Goal: Participate in discussion: Engage in conversation with other users on a specific topic

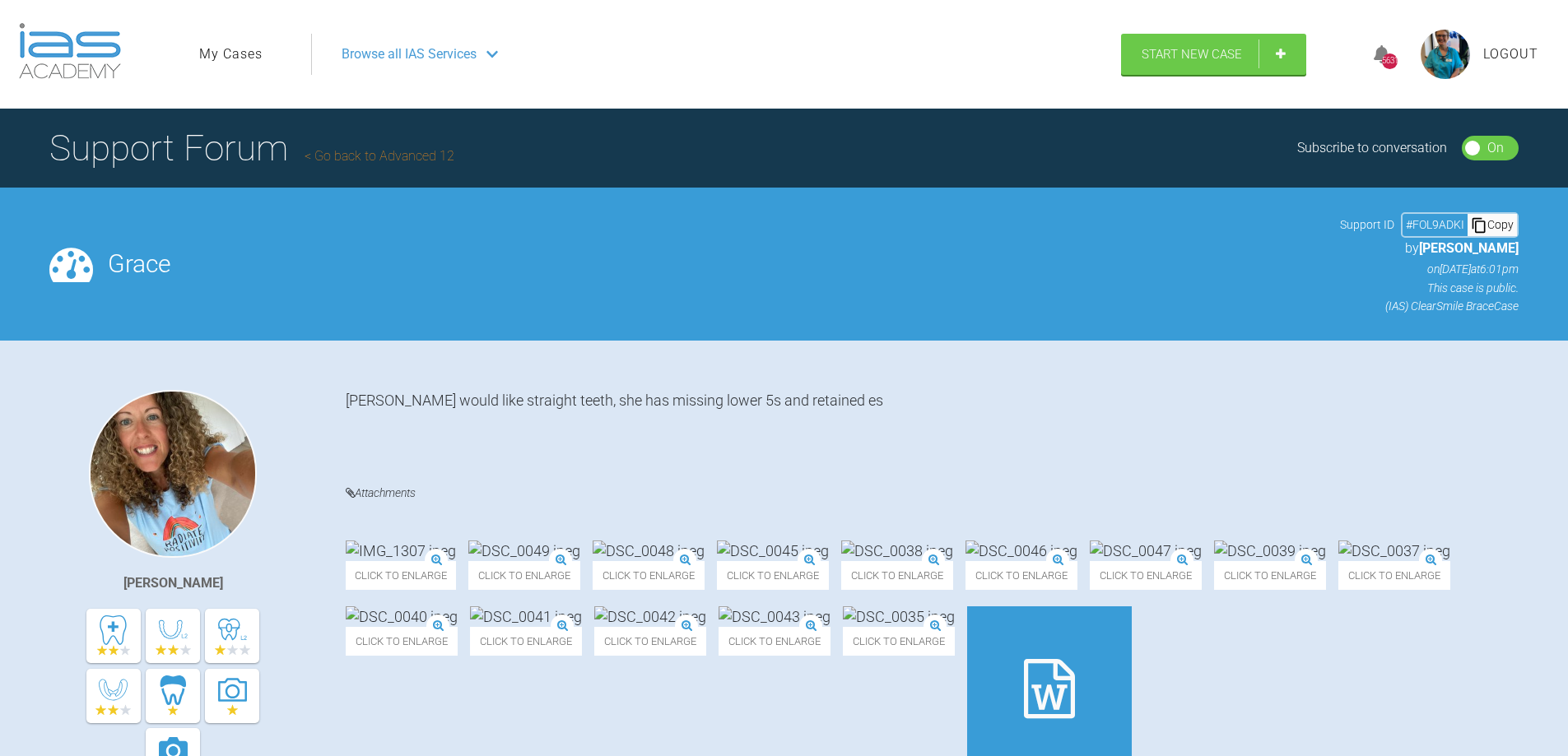
click at [1444, 59] on img at bounding box center [1445, 54] width 49 height 49
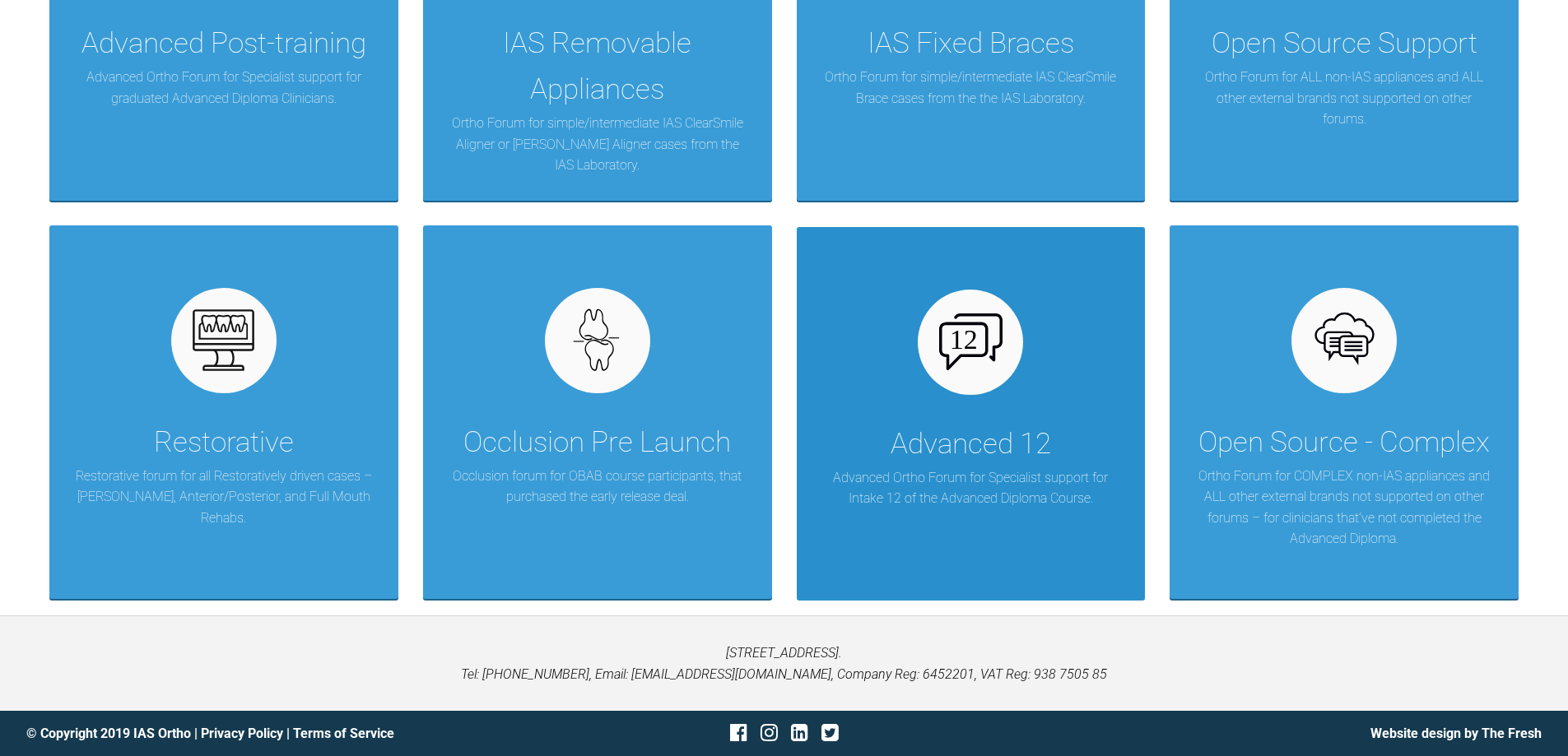
click at [984, 475] on p "Advanced Ortho Forum for Specialist support for Intake 12 of the Advanced Diplo…" at bounding box center [971, 488] width 299 height 42
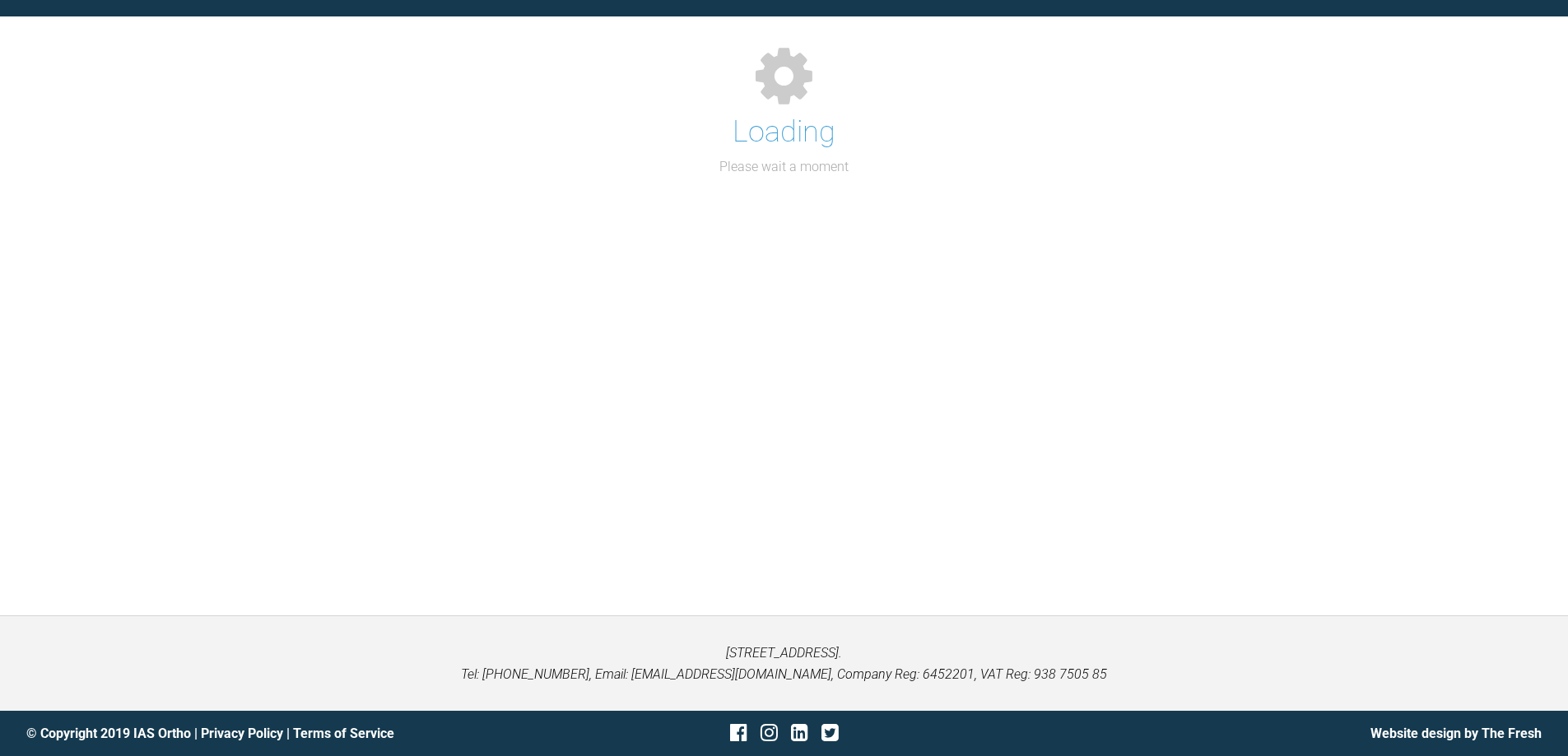
click at [985, 475] on div "Support Forum Back to Home Go to case Loading Please wait a moment" at bounding box center [784, 276] width 1568 height 678
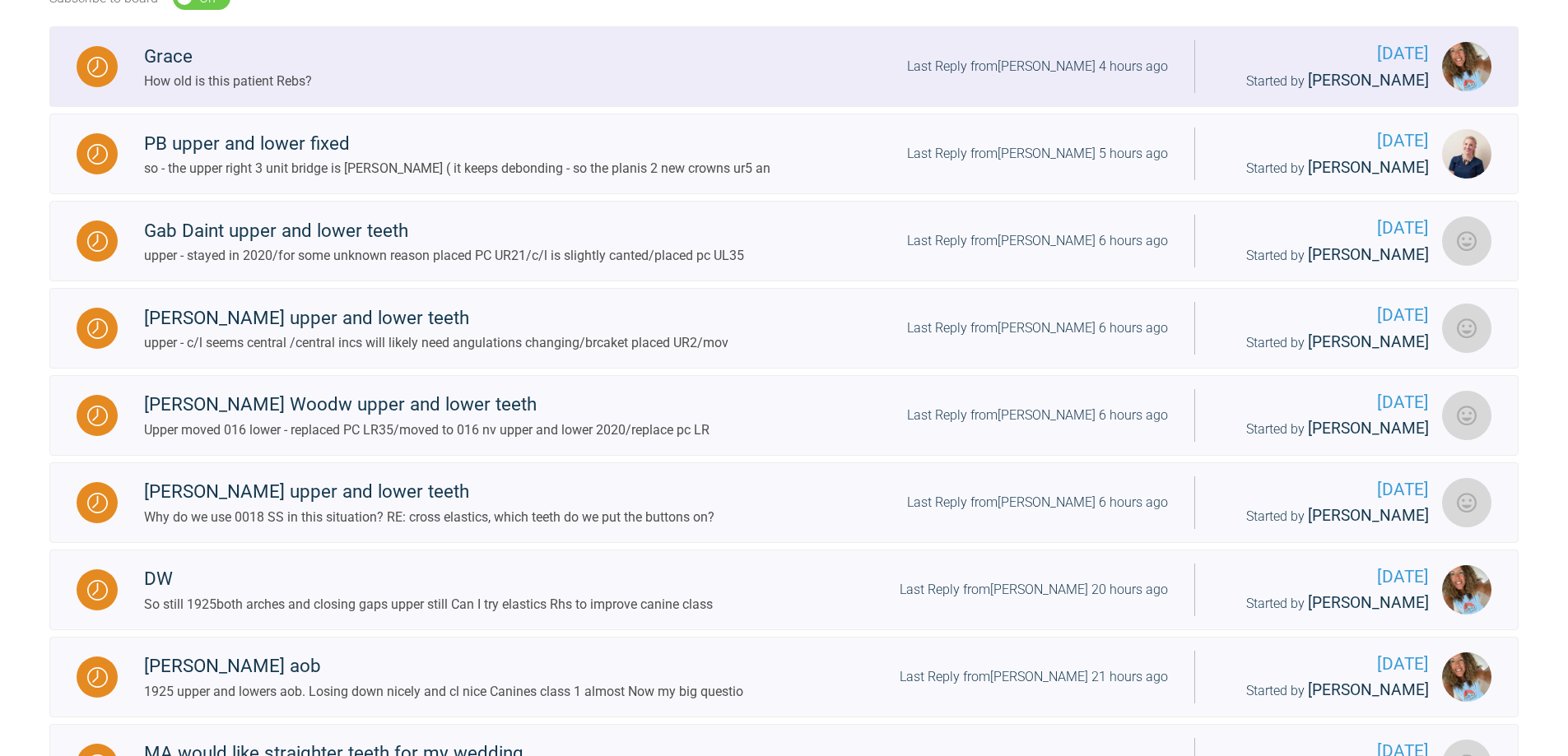
click at [561, 79] on div "Grace How old is this patient Rebs? Last Reply from Utpalendu Bose 4 hours ago" at bounding box center [656, 66] width 1077 height 50
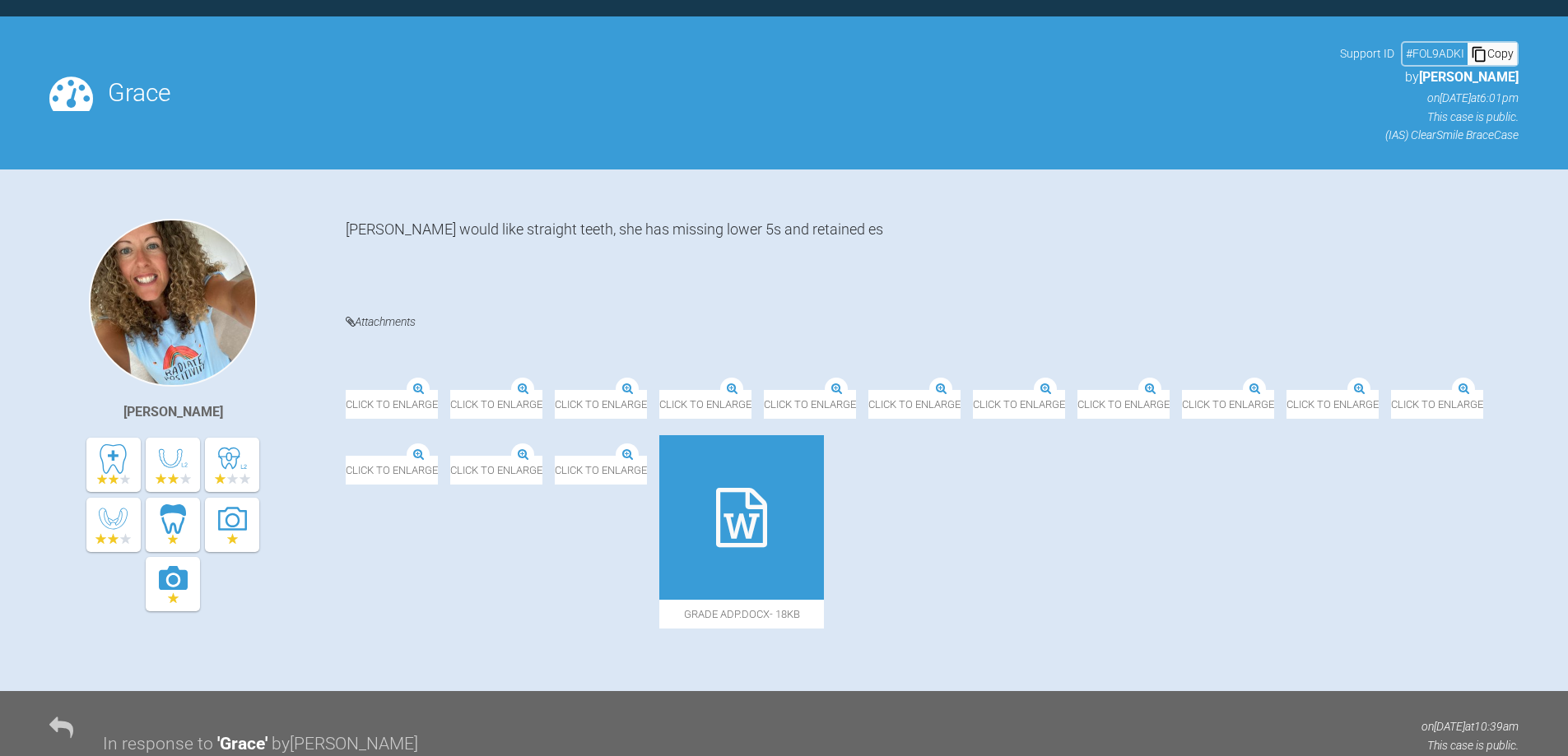
scroll to position [546, 0]
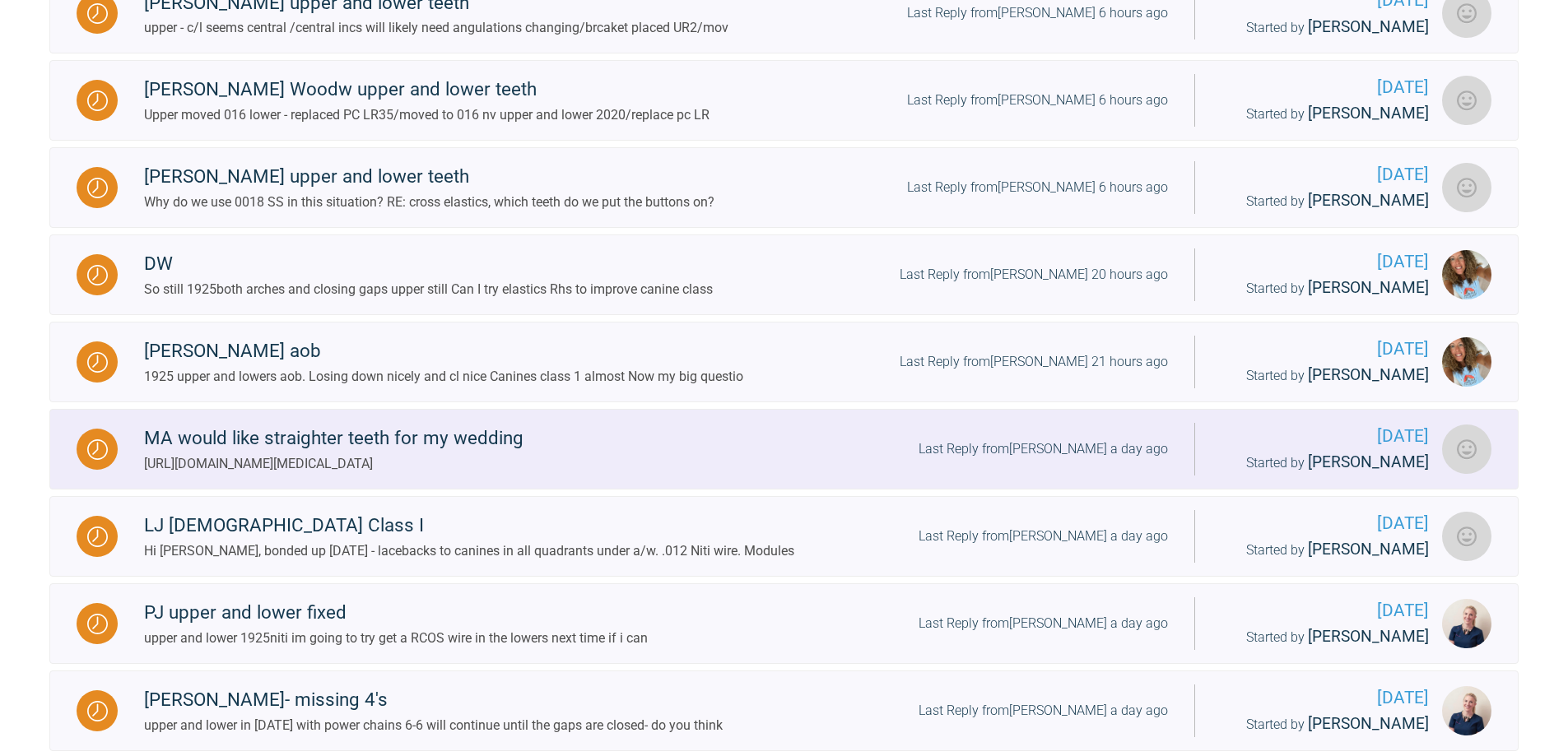
scroll to position [875, 0]
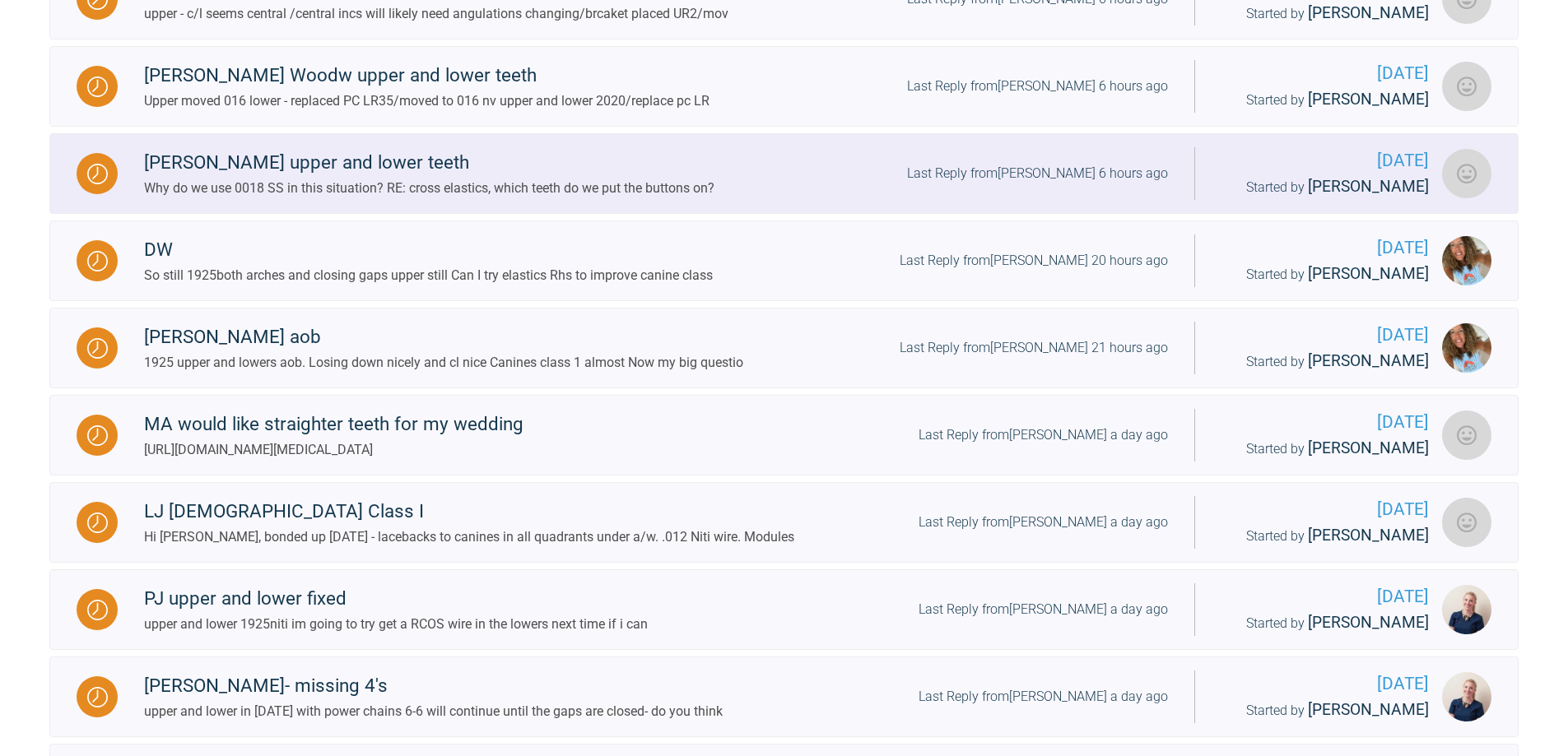
click at [822, 199] on div "Dan Mc upper and lower teeth Why do we use 0018 SS in this situation? RE: cross…" at bounding box center [656, 172] width 1077 height 50
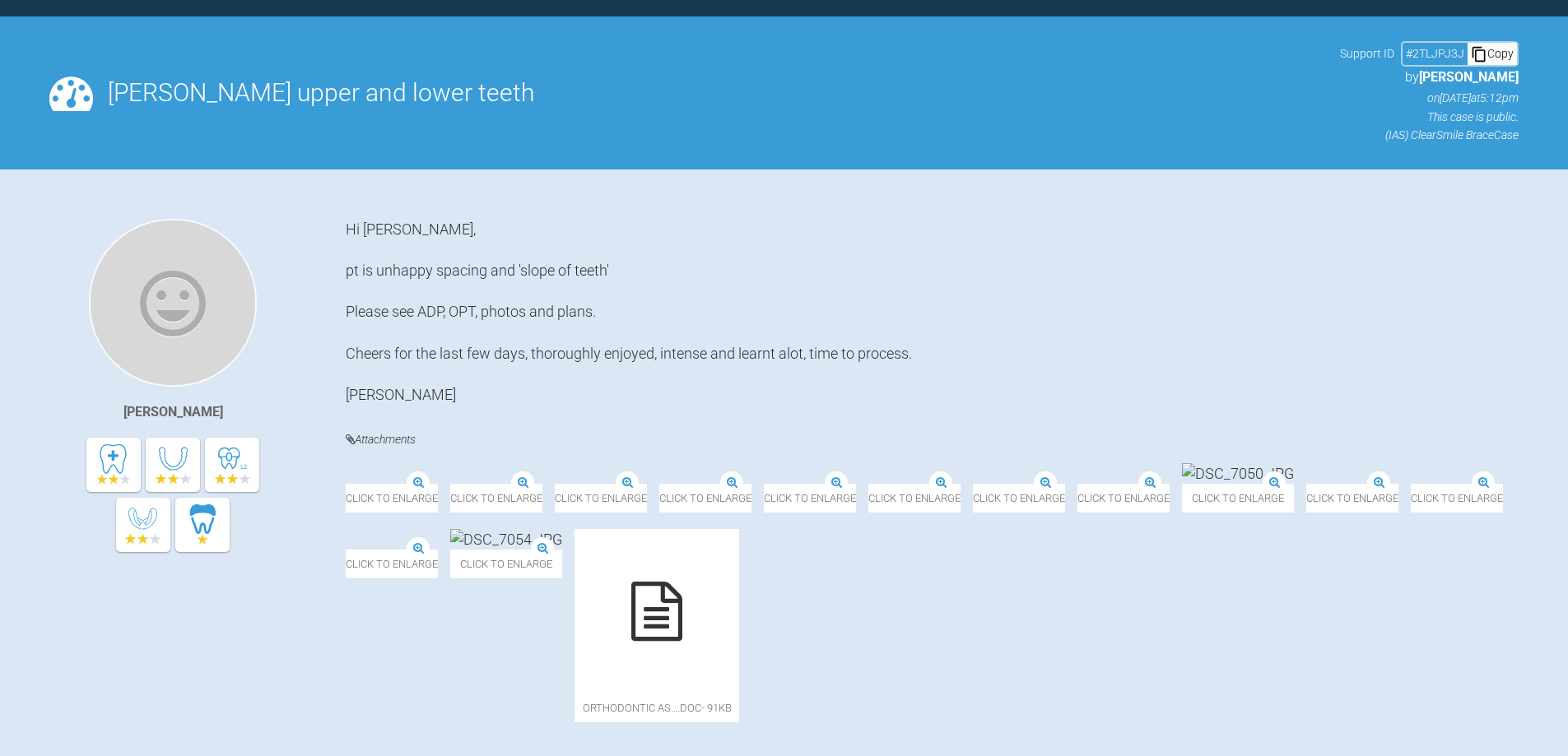
scroll to position [875, 0]
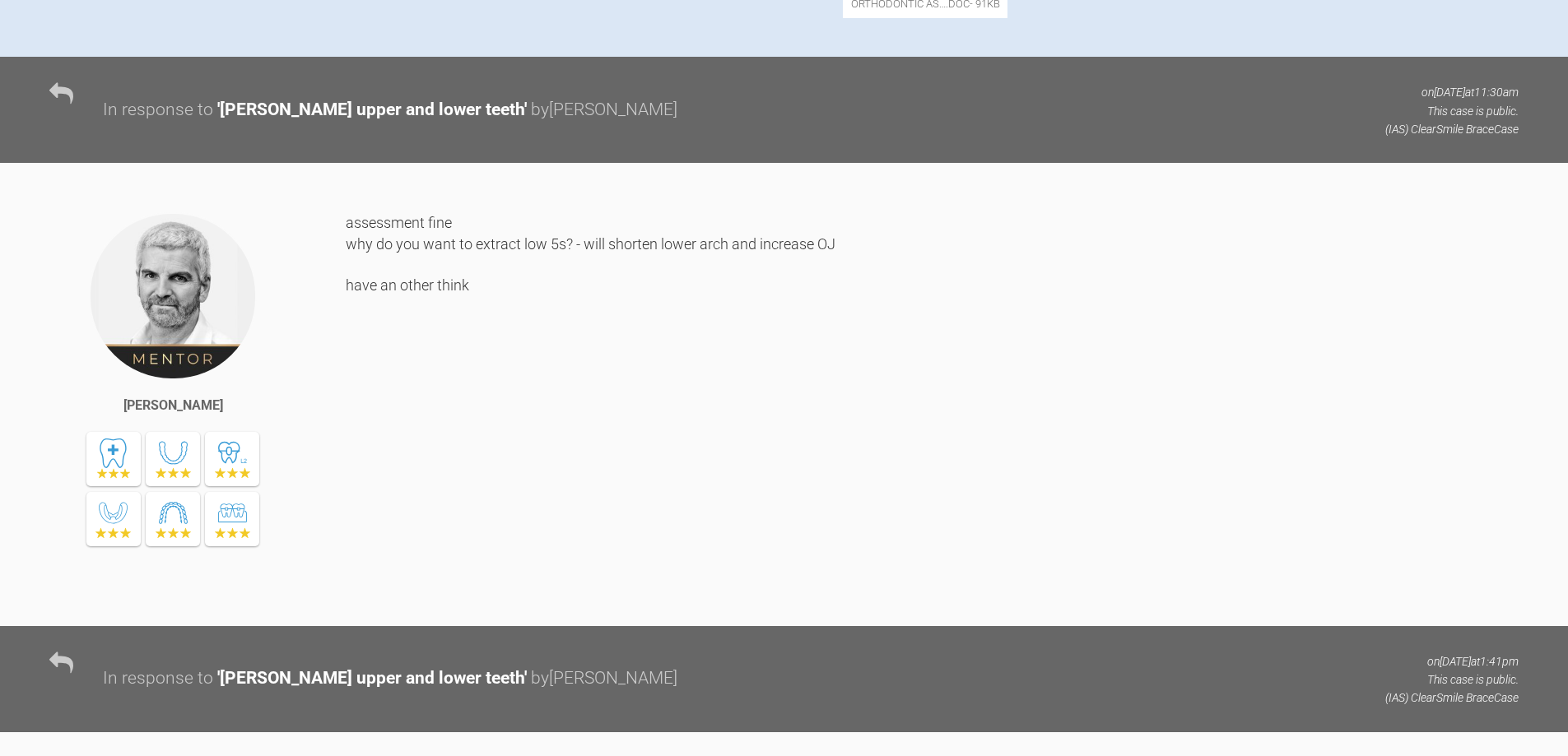
click at [545, 465] on div "assessment fine why do you want to extract low 5s? - will shorten lower arch an…" at bounding box center [932, 407] width 1173 height 388
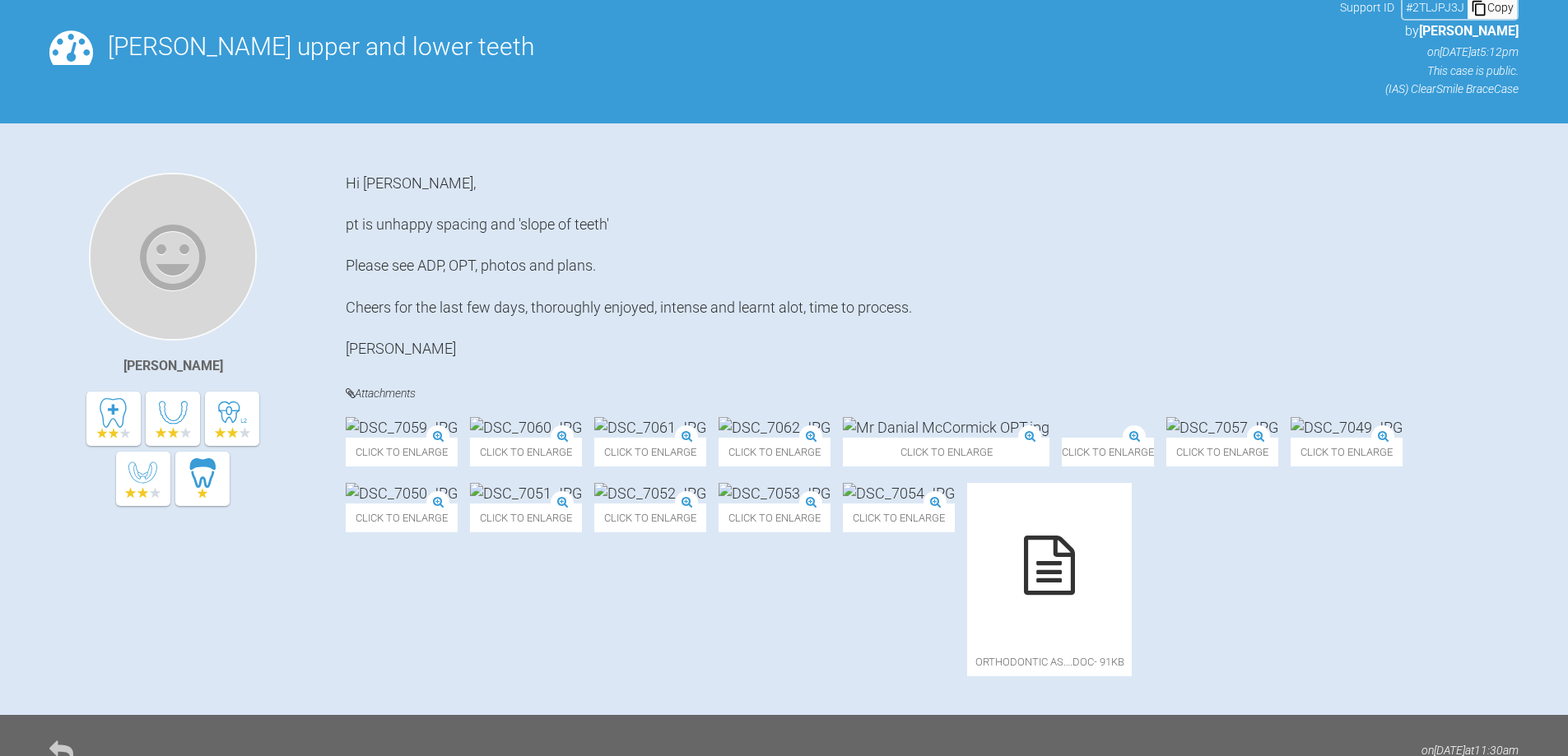
scroll to position [0, 0]
